Goal: Task Accomplishment & Management: Manage account settings

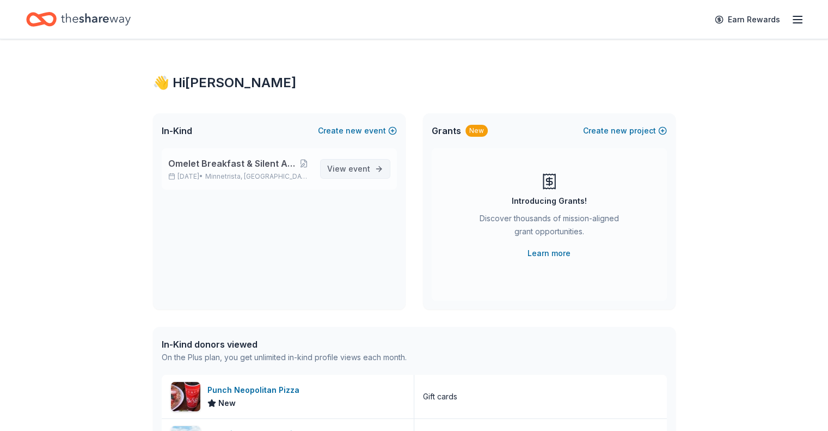
click at [370, 169] on link "View event" at bounding box center [355, 169] width 70 height 20
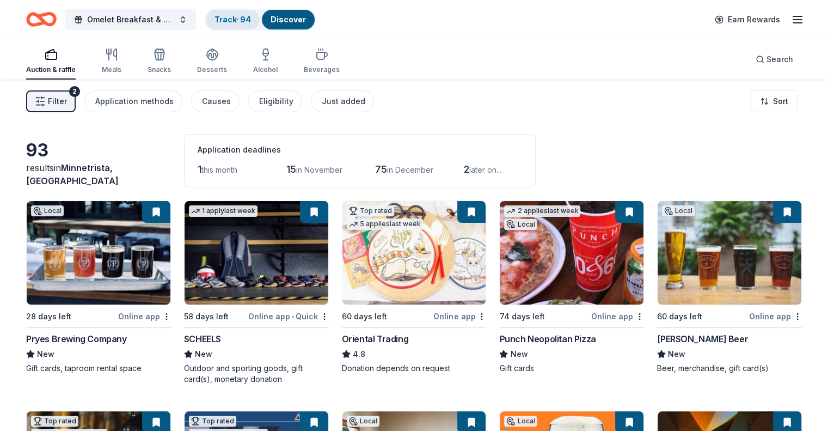
click at [248, 18] on link "Track · 94" at bounding box center [232, 19] width 36 height 9
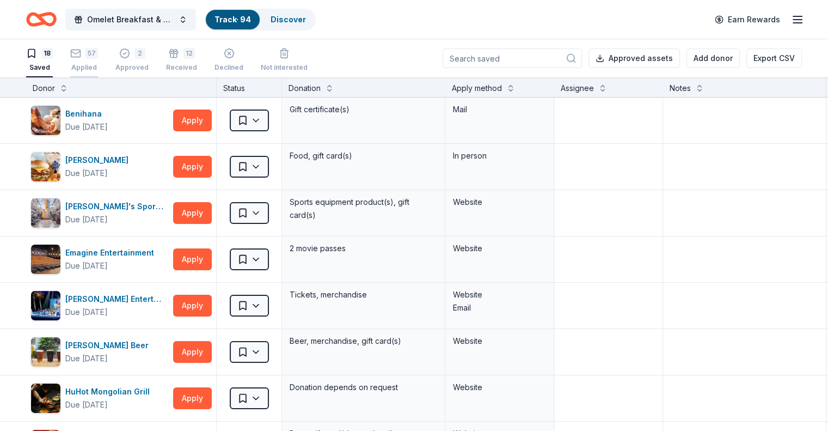
click at [98, 60] on div "57 Applied" at bounding box center [84, 60] width 28 height 24
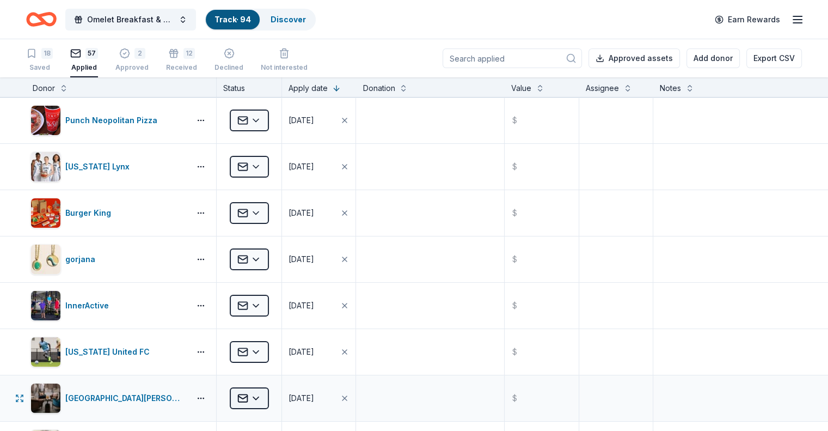
click at [272, 396] on html "Omelet Breakfast & Silent Auction Fundraiser Track · 94 Discover Earn Rewards 1…" at bounding box center [414, 215] width 828 height 431
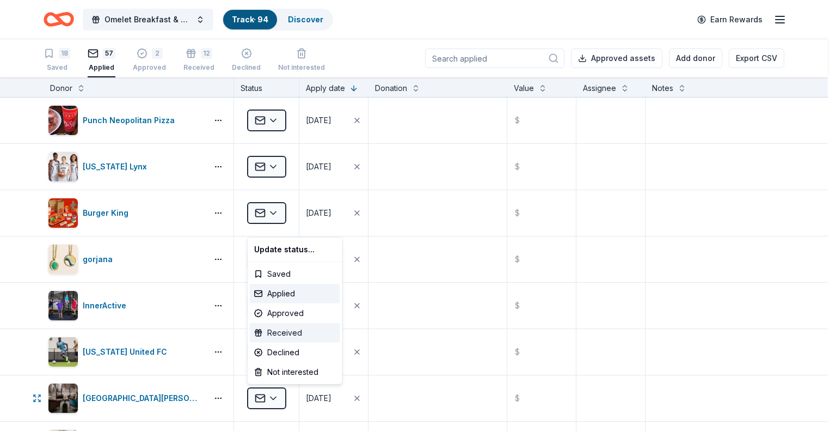
click at [285, 336] on div "Received" at bounding box center [295, 333] width 90 height 20
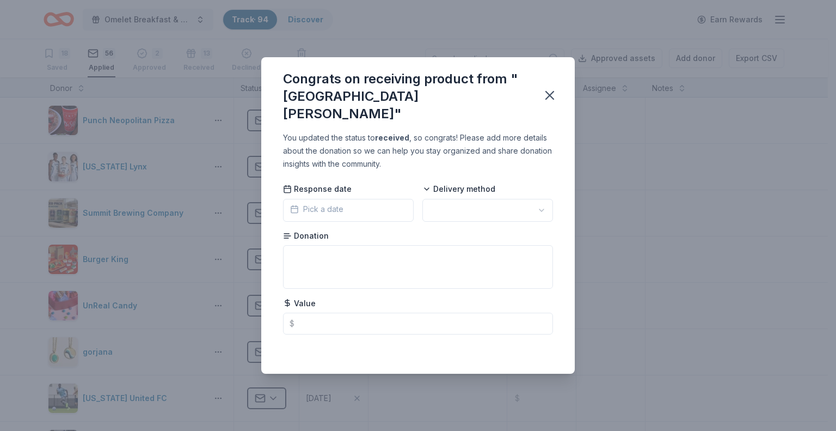
click at [347, 206] on button "Pick a date" at bounding box center [348, 210] width 131 height 23
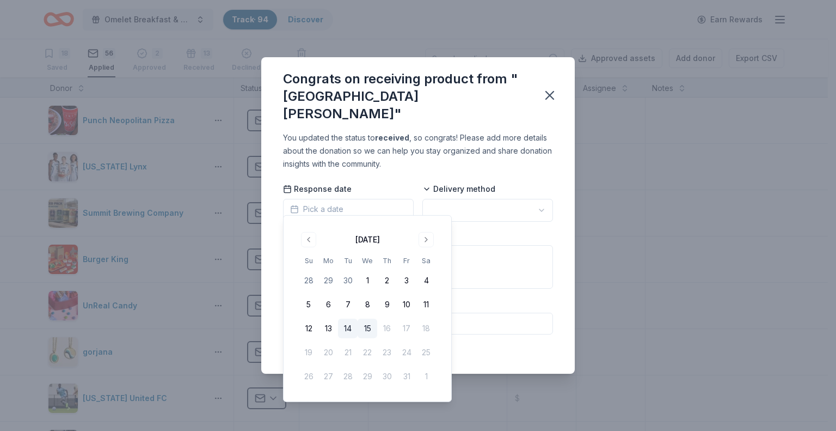
click at [347, 329] on button "14" at bounding box center [348, 328] width 20 height 20
click at [461, 207] on html "Omelet Breakfast & Silent Auction Fundraiser Track · 94 Discover Earn Rewards 1…" at bounding box center [418, 215] width 836 height 431
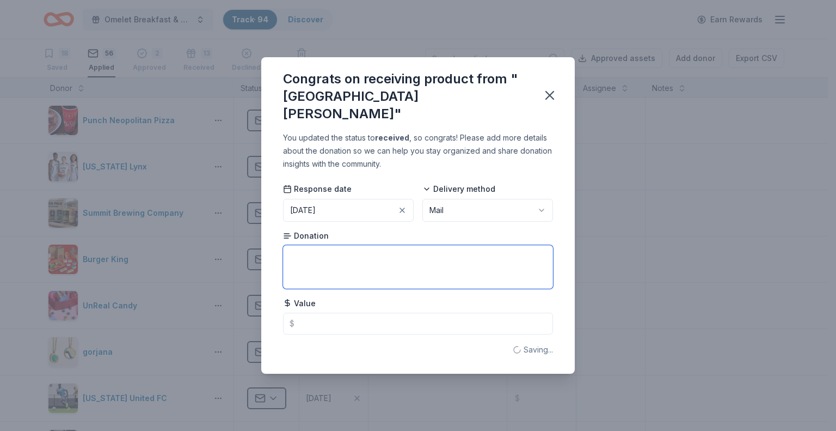
click at [329, 249] on textarea at bounding box center [418, 267] width 270 height 44
type textarea "One night bed & breakfast stay"
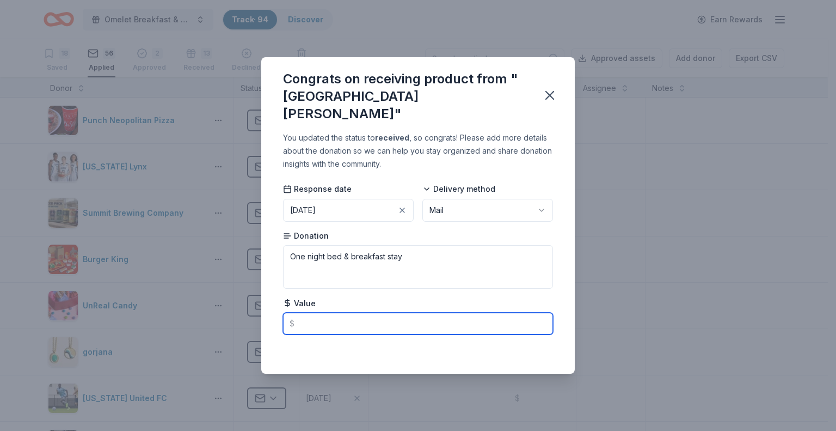
click at [327, 315] on input "text" at bounding box center [418, 323] width 270 height 22
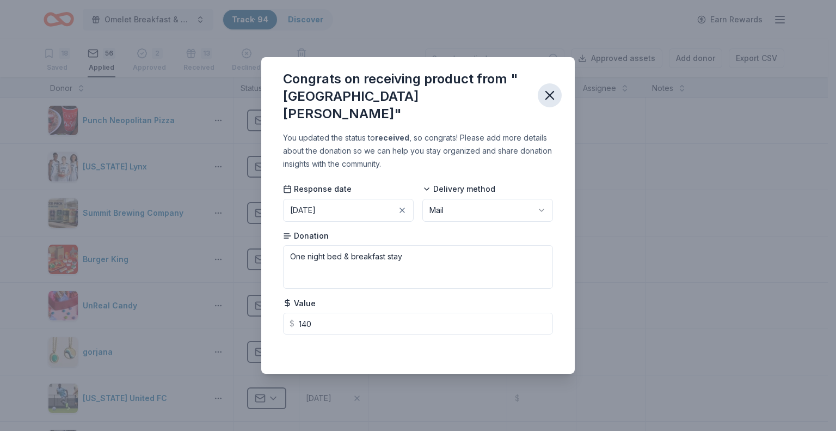
type input "140.00"
click at [548, 94] on icon "button" at bounding box center [550, 95] width 8 height 8
click at [546, 95] on icon "button" at bounding box center [549, 95] width 15 height 15
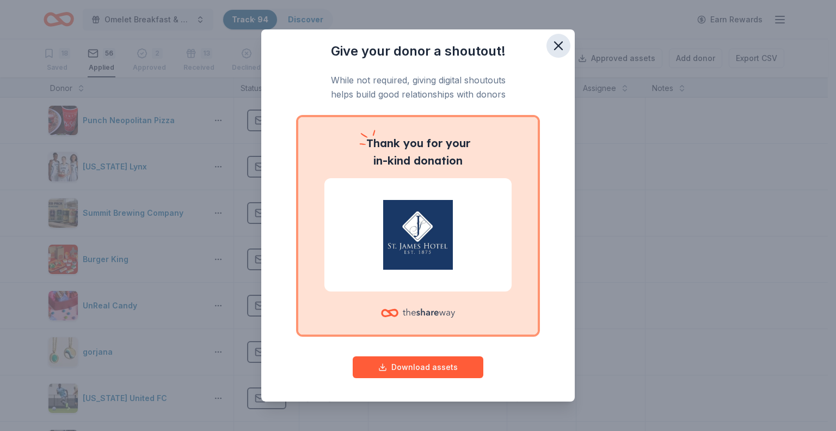
click at [554, 45] on icon "button" at bounding box center [558, 45] width 15 height 15
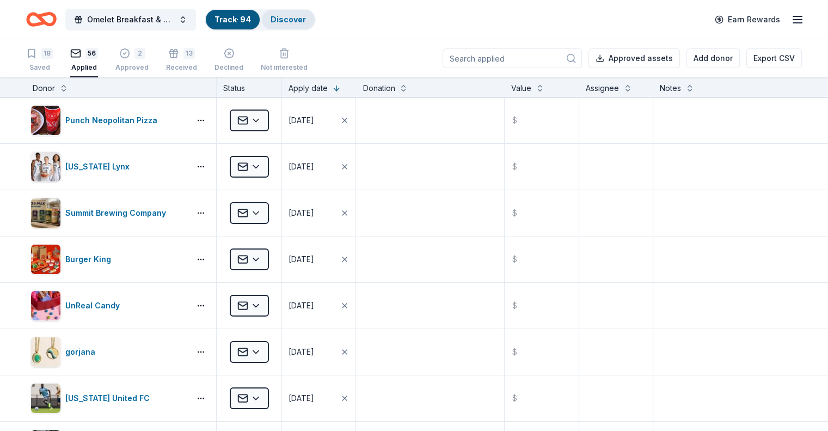
click at [306, 15] on link "Discover" at bounding box center [288, 19] width 35 height 9
click at [297, 20] on link "Discover" at bounding box center [288, 19] width 35 height 9
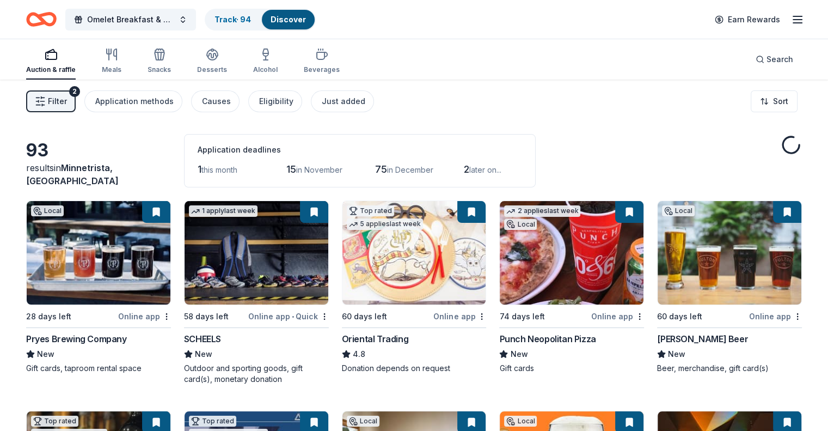
click at [67, 99] on span "Filter" at bounding box center [57, 101] width 19 height 13
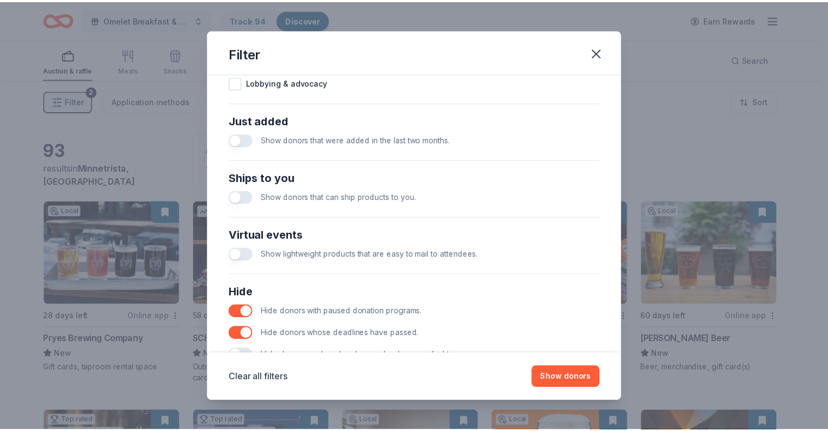
scroll to position [437, 0]
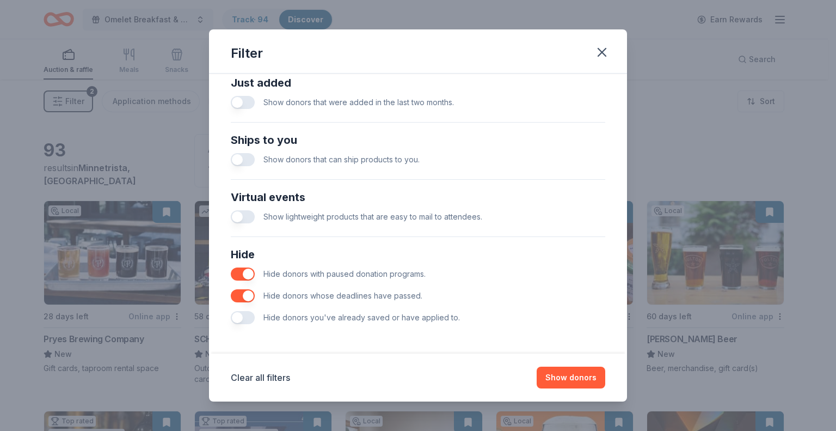
click at [247, 317] on button "button" at bounding box center [243, 317] width 24 height 13
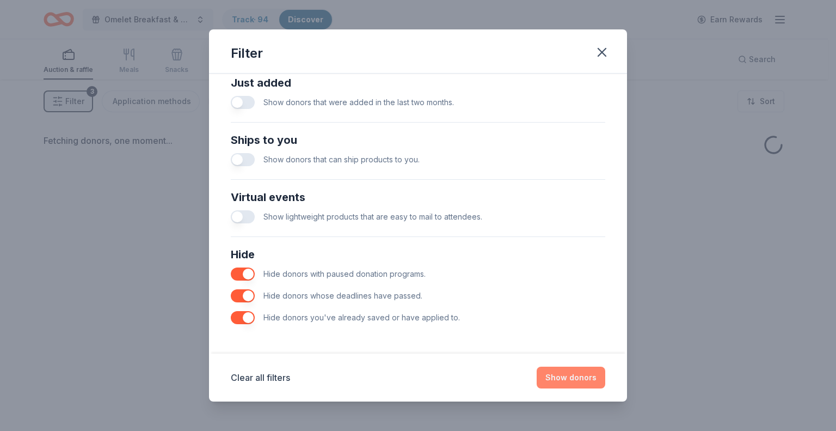
click at [565, 379] on button "Show donors" at bounding box center [571, 377] width 69 height 22
